Goal: Transaction & Acquisition: Purchase product/service

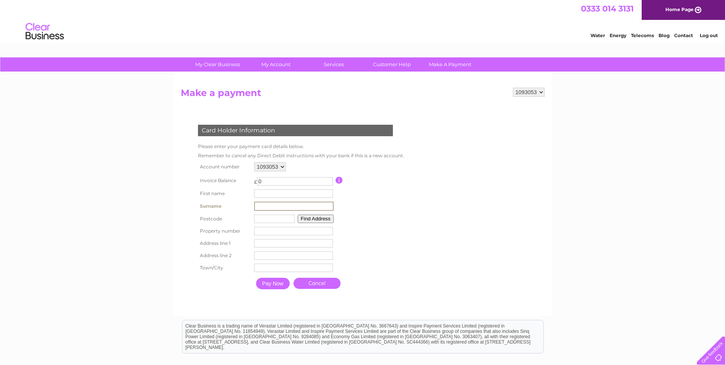
click at [266, 203] on input "text" at bounding box center [294, 205] width 80 height 9
click at [267, 194] on input "text" at bounding box center [293, 193] width 79 height 8
type input "[PERSON_NAME]"
type input "WA1 1LQ"
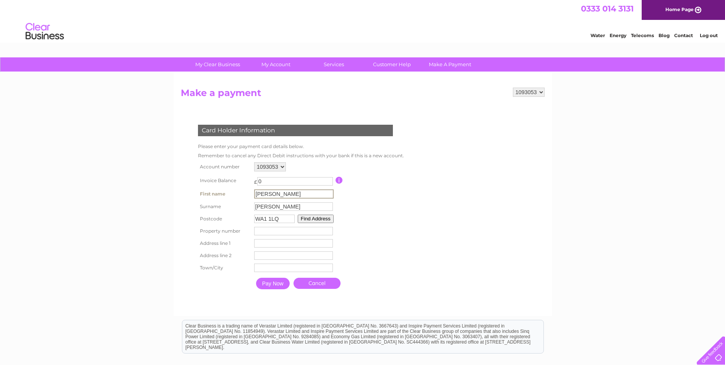
type input "[STREET_ADDRESS][PERSON_NAME]"
type input "Warrington"
click at [277, 285] on input "Pay Now" at bounding box center [273, 282] width 34 height 11
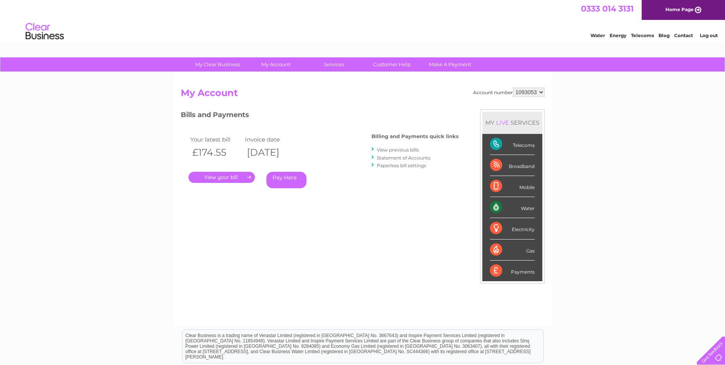
click at [238, 178] on link "." at bounding box center [221, 177] width 67 height 11
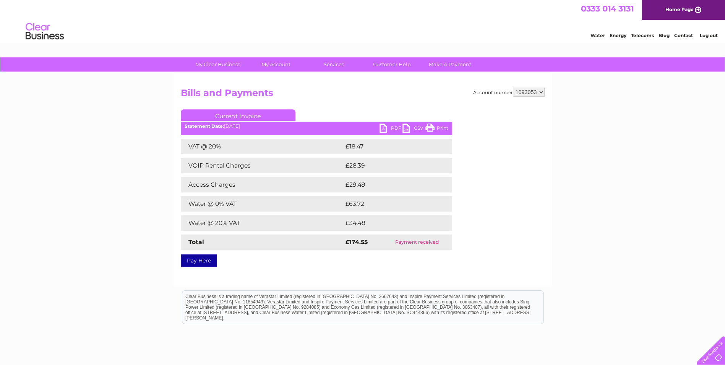
click at [208, 261] on link "Pay Here" at bounding box center [199, 260] width 36 height 12
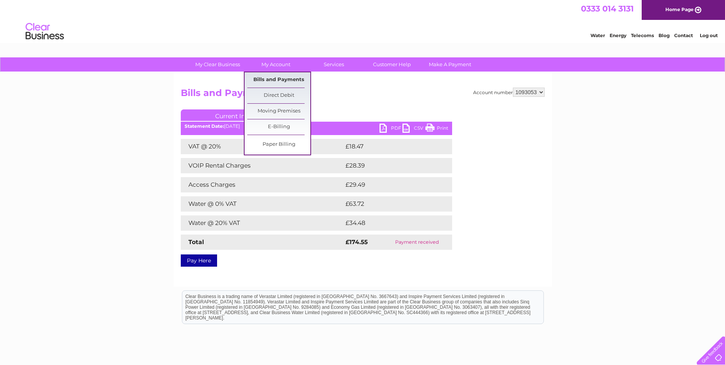
click at [270, 78] on link "Bills and Payments" at bounding box center [278, 79] width 63 height 15
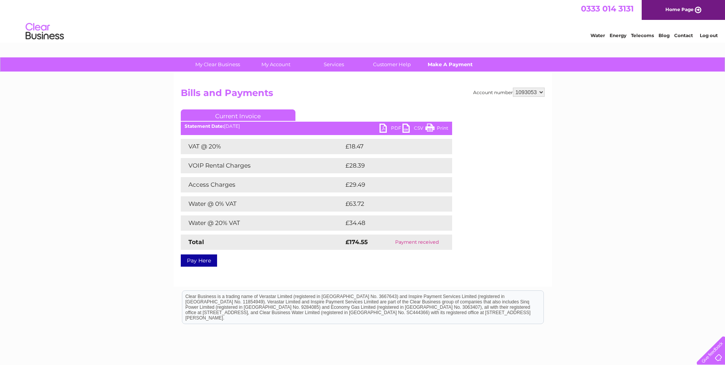
click at [451, 61] on link "Make A Payment" at bounding box center [450, 64] width 63 height 14
click at [451, 67] on link "Make A Payment" at bounding box center [450, 64] width 63 height 14
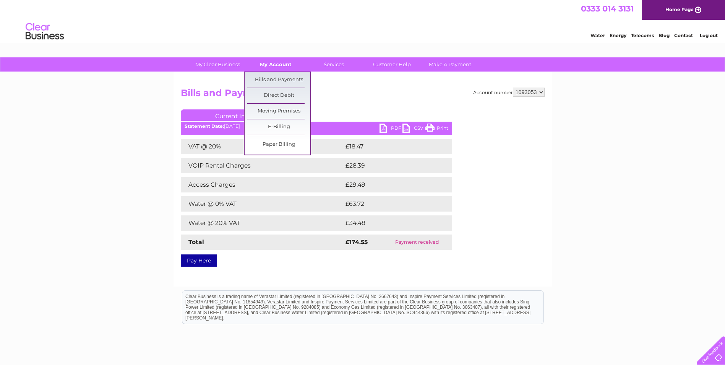
drag, startPoint x: 263, startPoint y: 64, endPoint x: 270, endPoint y: 70, distance: 8.7
click at [264, 64] on link "My Account" at bounding box center [275, 64] width 63 height 14
click at [279, 94] on link "Direct Debit" at bounding box center [278, 95] width 63 height 15
